Goal: Information Seeking & Learning: Check status

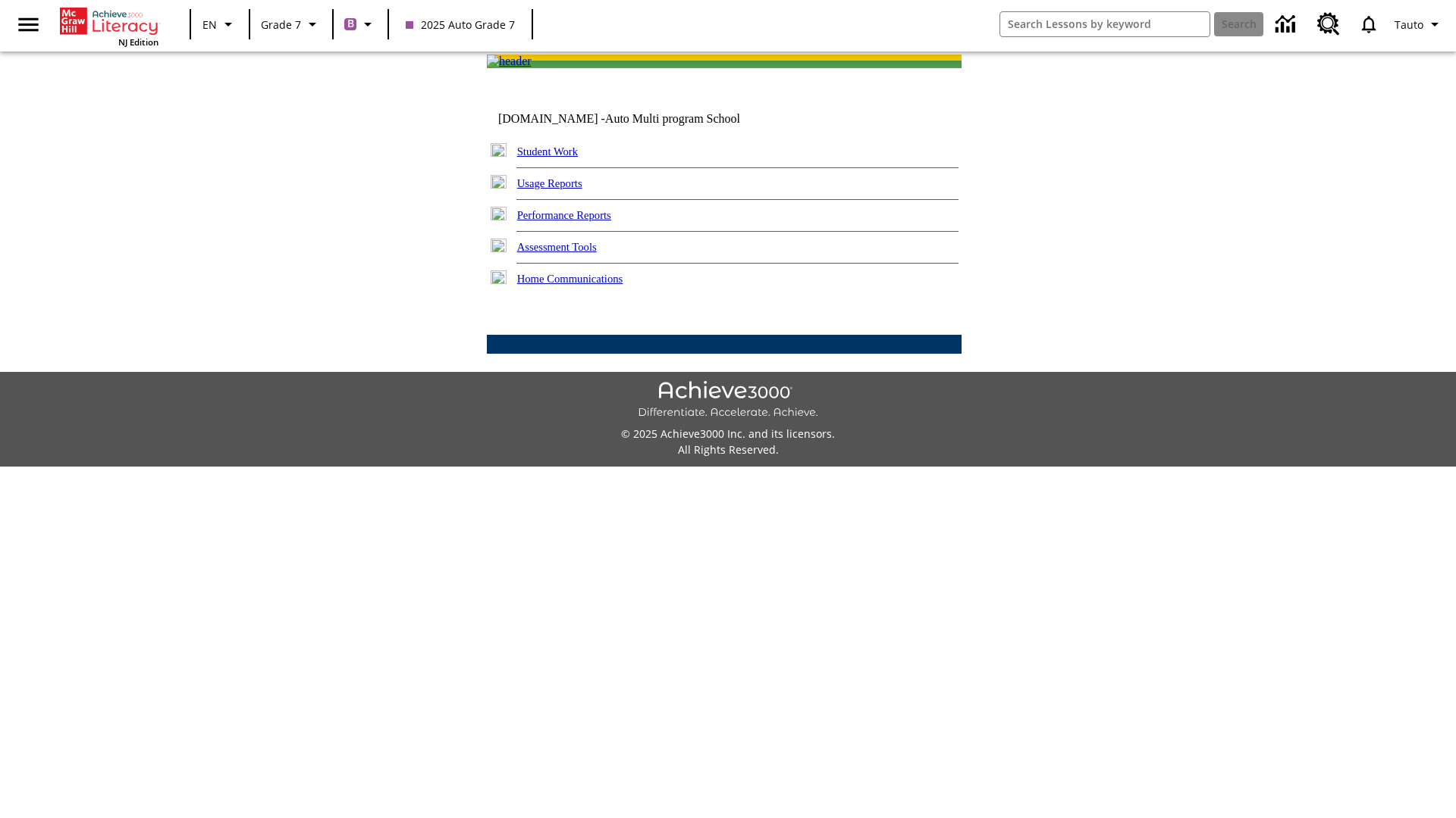
click at [580, 221] on link "Performance Reports" at bounding box center [564, 215] width 94 height 12
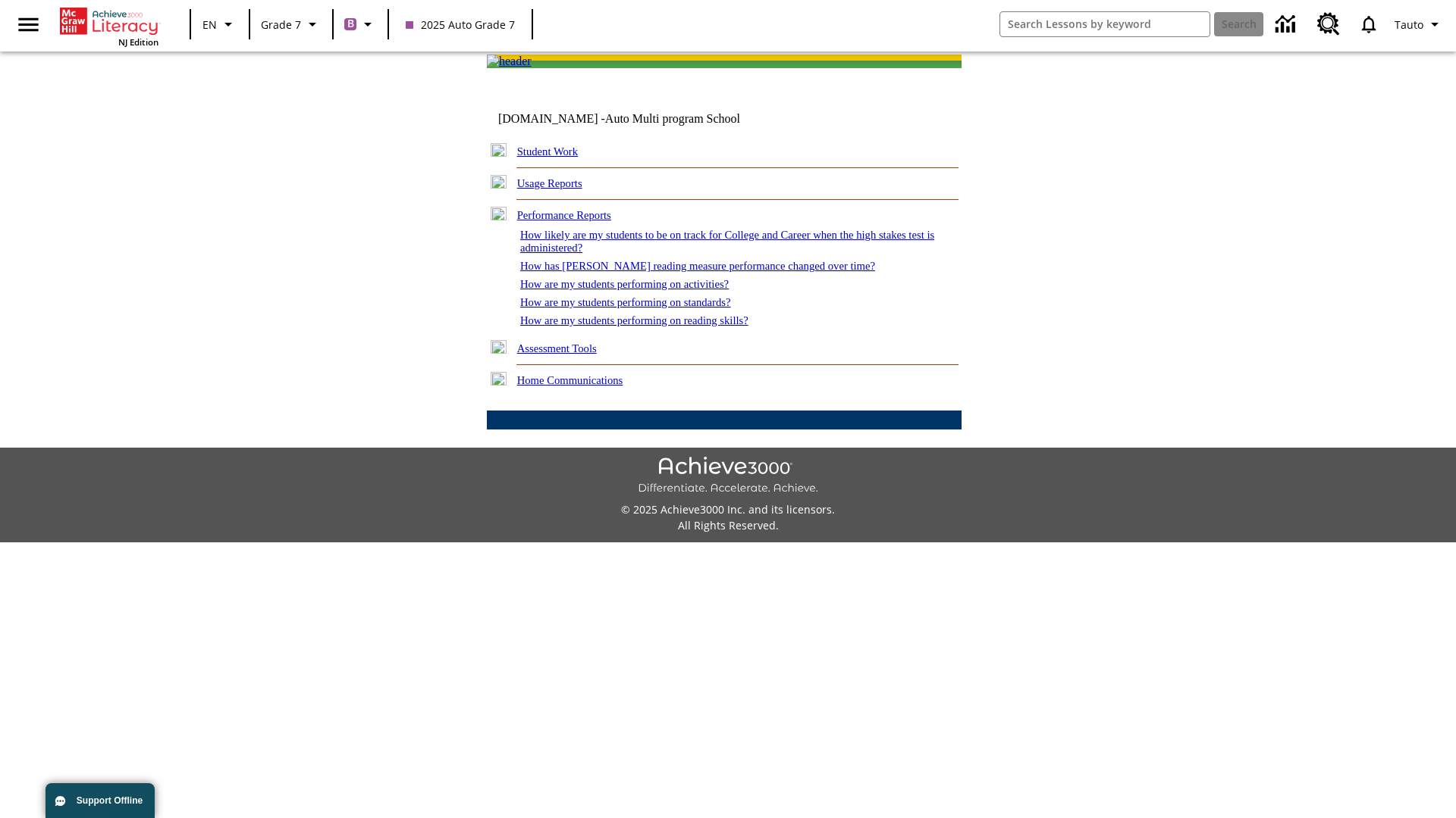
click at [650, 326] on link "How are my students performing on reading skills?" at bounding box center [633, 320] width 228 height 12
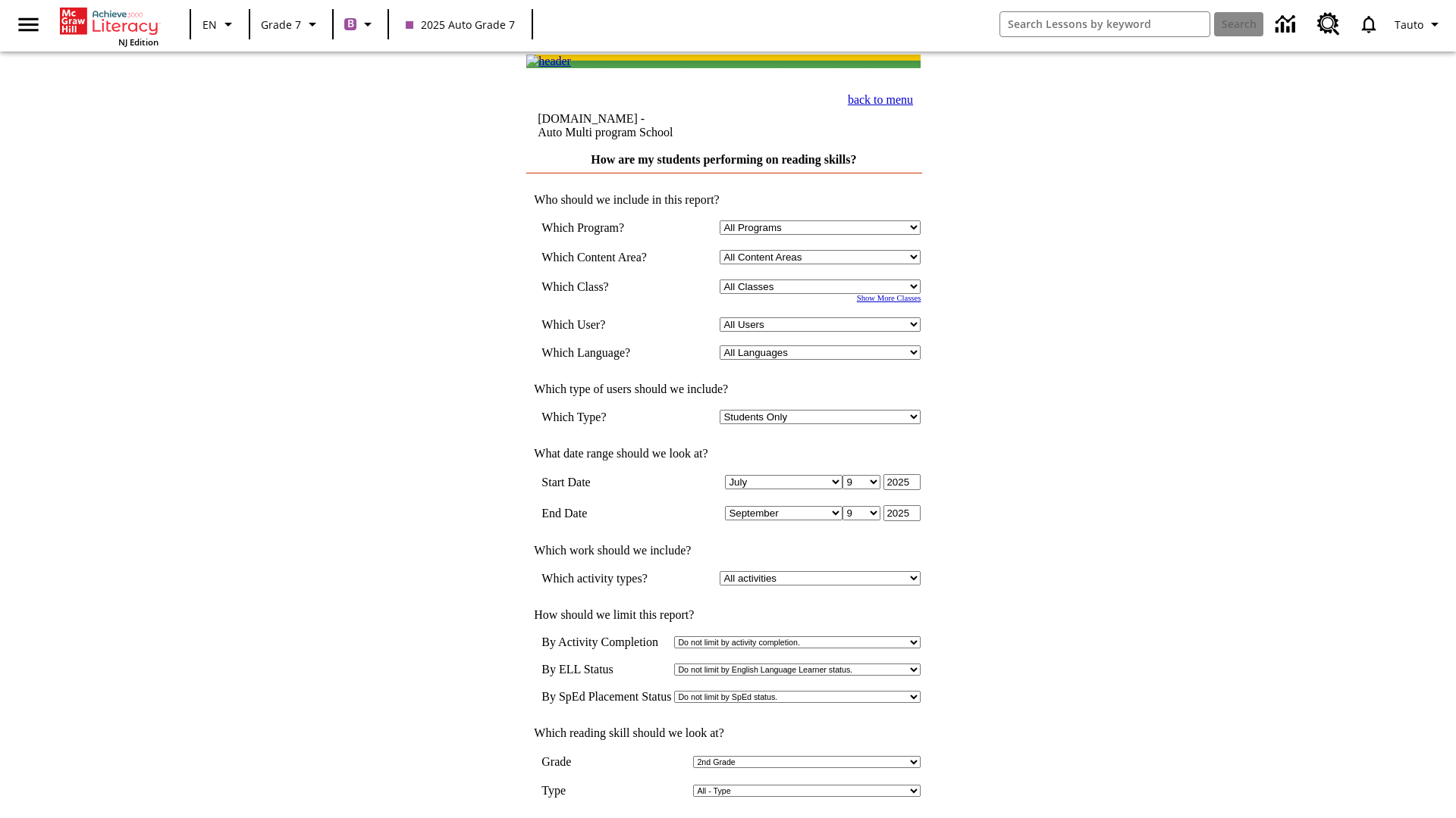
select select "2"
click at [725, 817] on input "View Report" at bounding box center [723, 834] width 73 height 16
select select "2348140"
